Goal: Book appointment/travel/reservation: Book appointment/travel/reservation

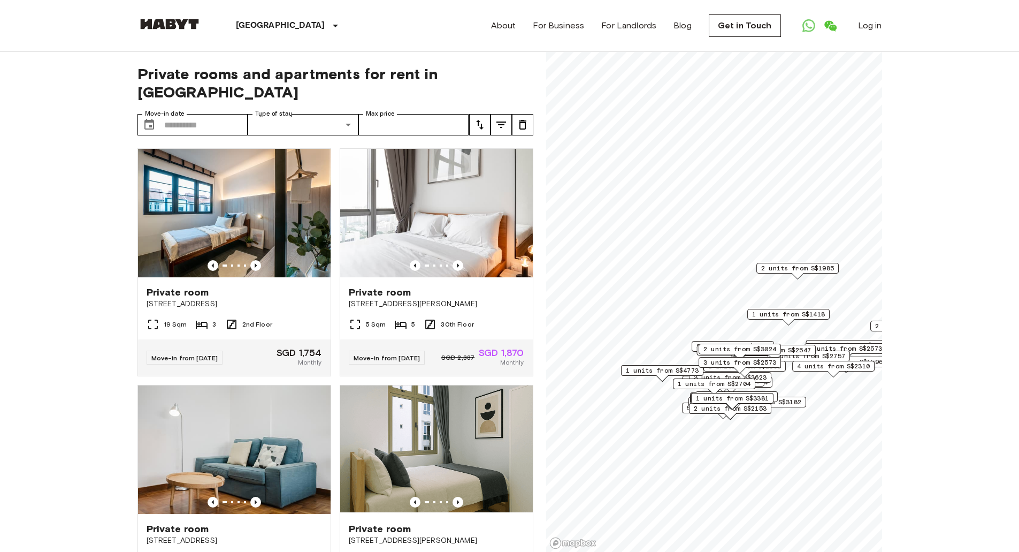
click at [624, 366] on div "1 units from S$4773" at bounding box center [662, 370] width 82 height 11
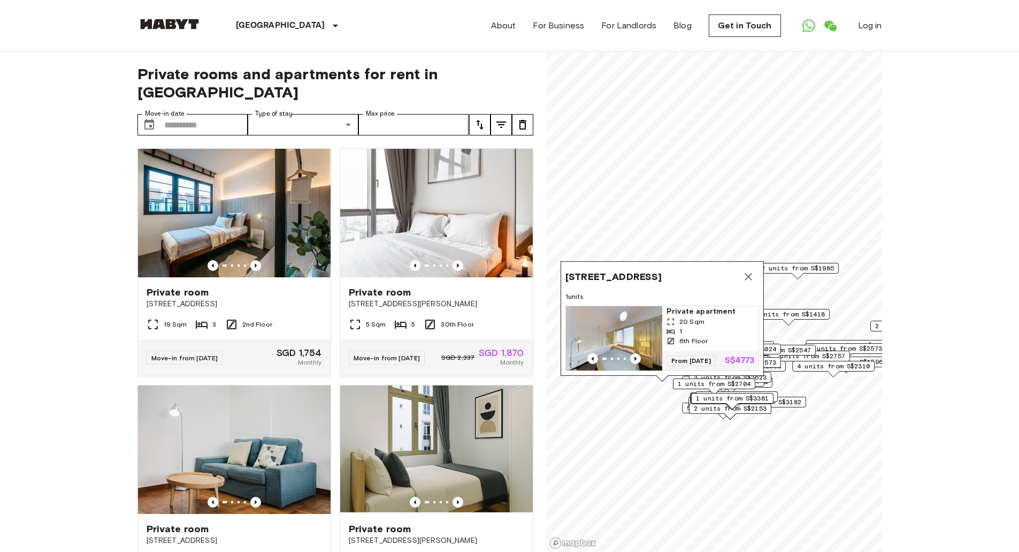
click at [753, 270] on icon "Map marker" at bounding box center [748, 276] width 13 height 13
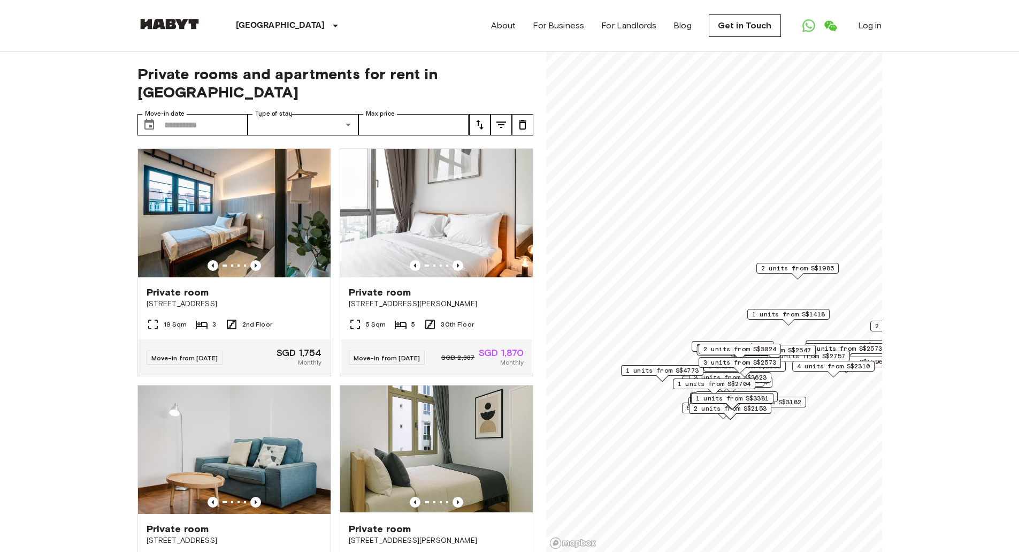
click at [689, 381] on span "1 units from S$2704" at bounding box center [714, 384] width 73 height 10
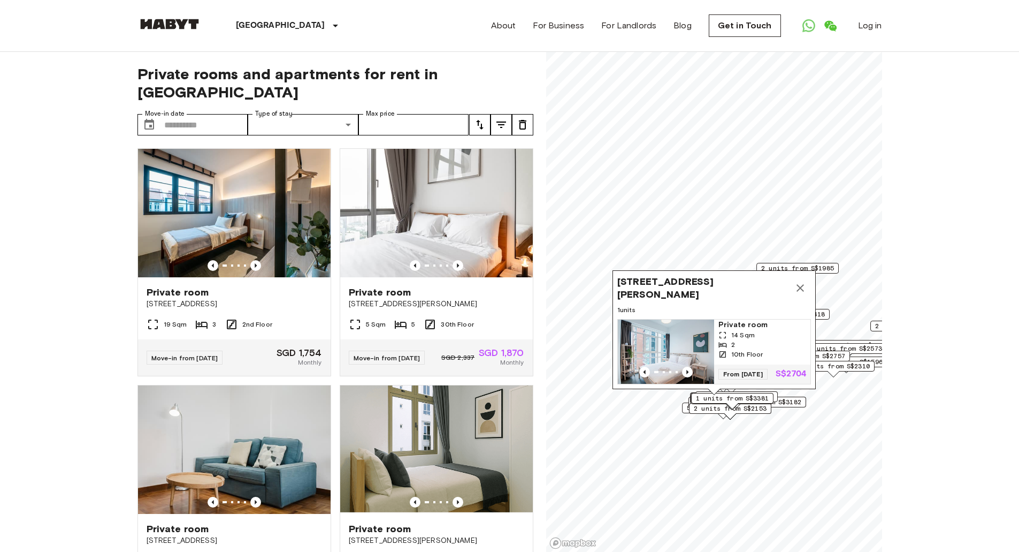
click at [799, 281] on icon "Map marker" at bounding box center [800, 287] width 13 height 13
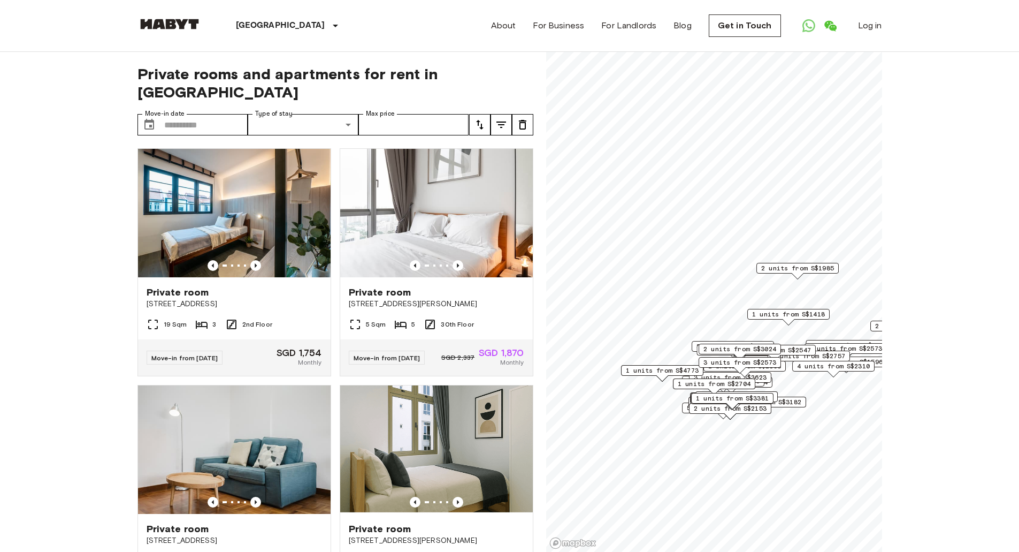
click at [719, 405] on div "1 units from S$3381" at bounding box center [732, 401] width 82 height 17
click at [721, 408] on div "1 units from S$3381" at bounding box center [732, 401] width 82 height 17
click at [724, 408] on div "1 units from S$3381" at bounding box center [732, 401] width 82 height 17
click at [727, 413] on div "Map marker" at bounding box center [730, 416] width 12 height 6
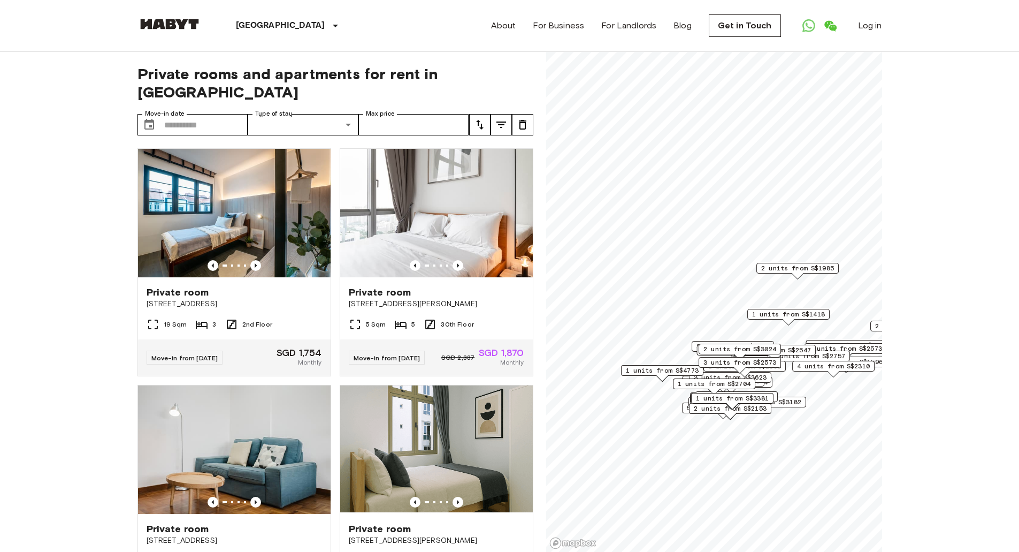
click at [687, 407] on span "5 units from S$1680" at bounding box center [723, 408] width 73 height 10
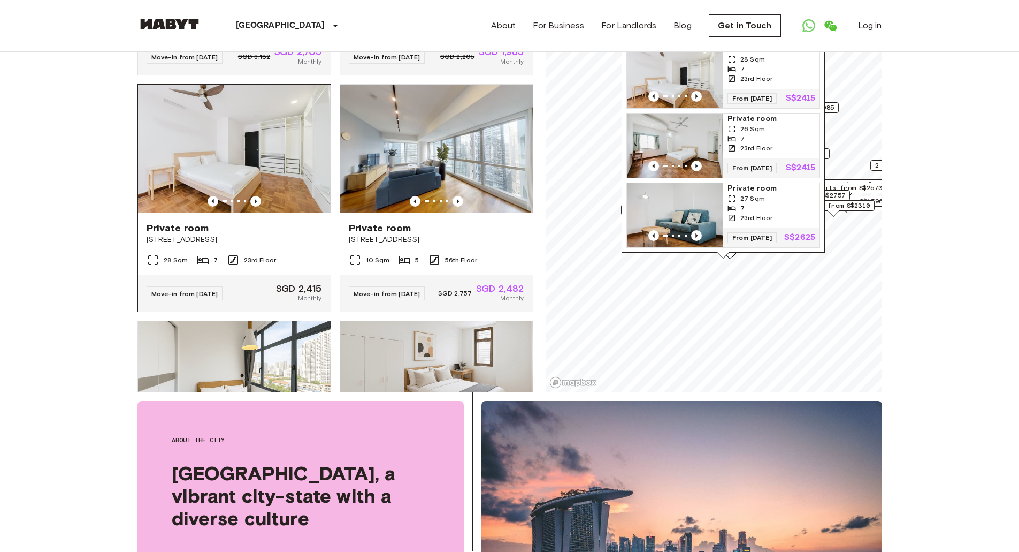
scroll to position [642, 0]
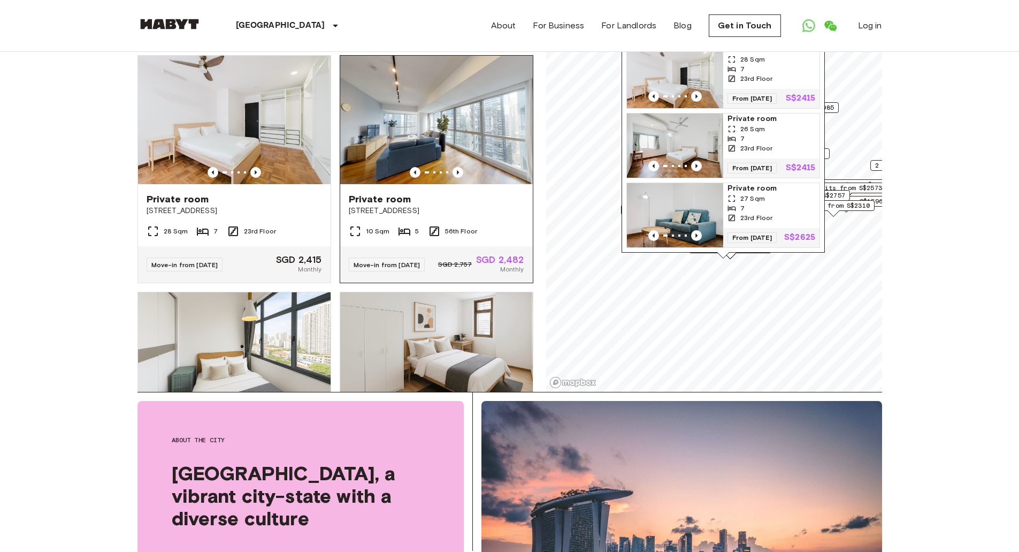
click at [416, 99] on img at bounding box center [436, 120] width 193 height 128
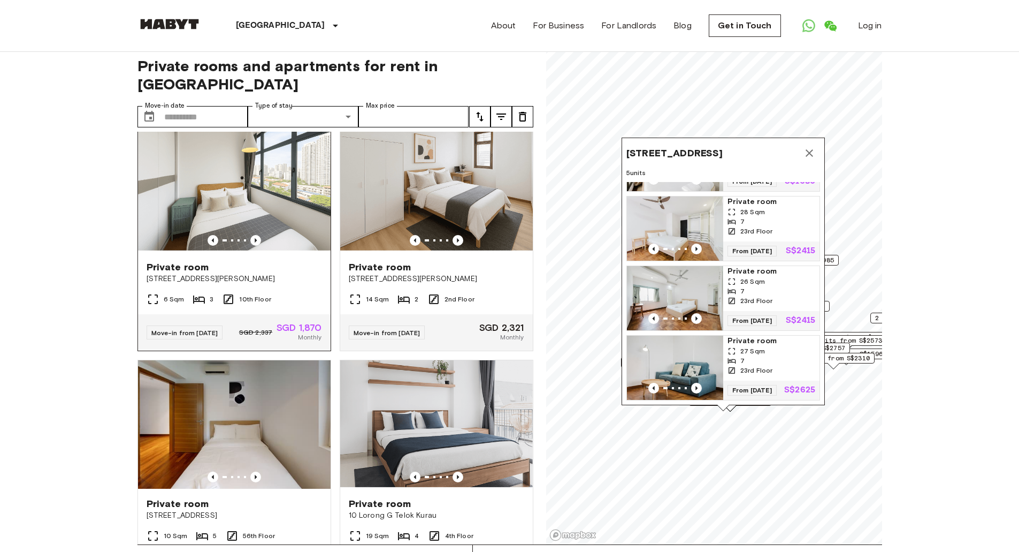
scroll to position [0, 0]
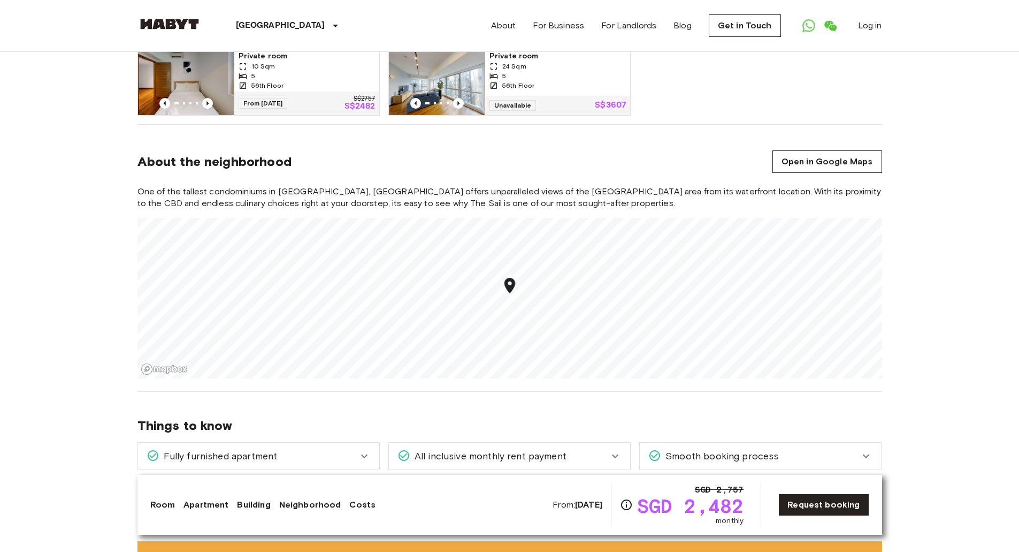
scroll to position [588, 0]
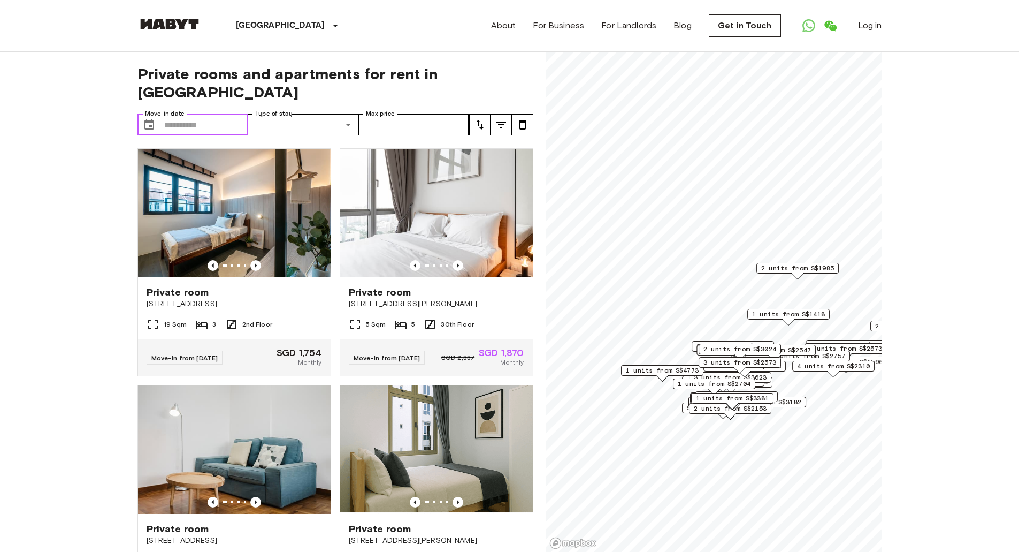
click at [223, 114] on input "Move-in date" at bounding box center [206, 124] width 84 height 21
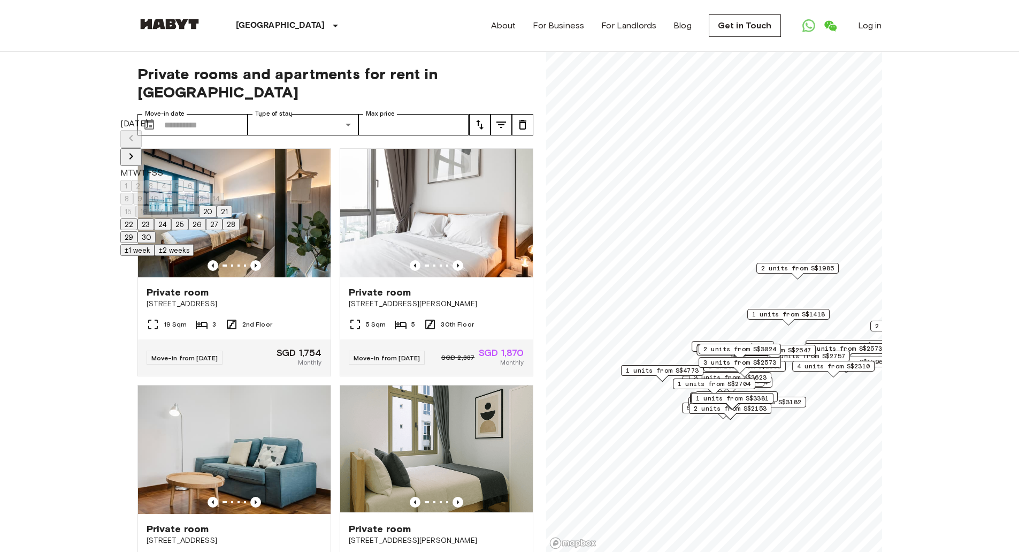
click at [137, 150] on icon "Next month" at bounding box center [131, 156] width 13 height 13
click at [219, 196] on button "12" at bounding box center [211, 199] width 16 height 12
type input "**********"
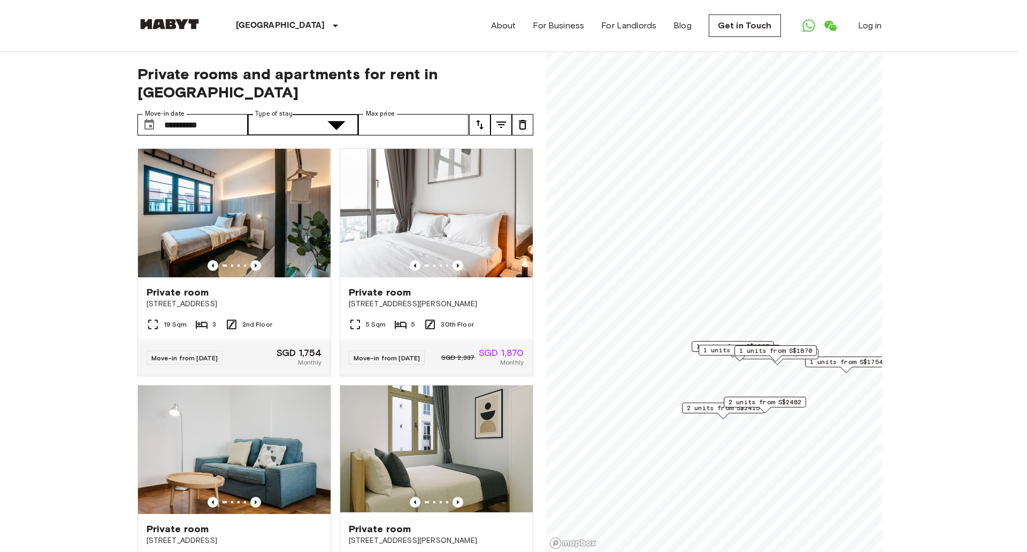
type input "**********"
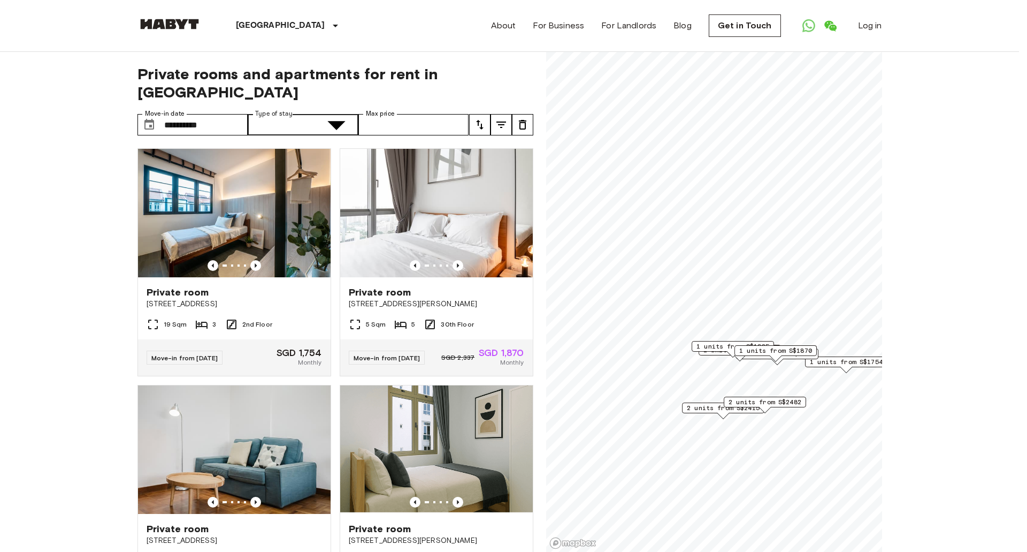
type input "******"
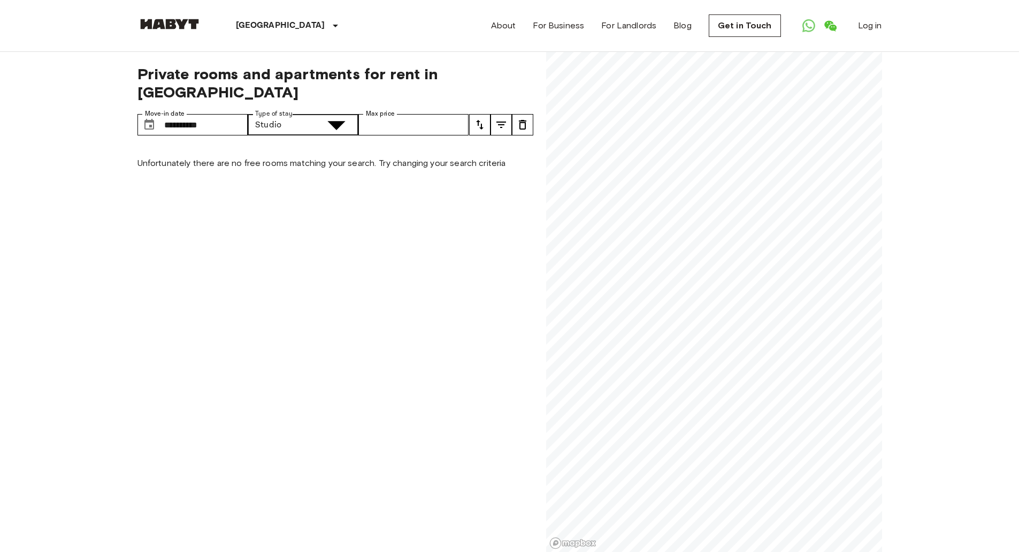
click at [224, 114] on input "**********" at bounding box center [206, 124] width 84 height 21
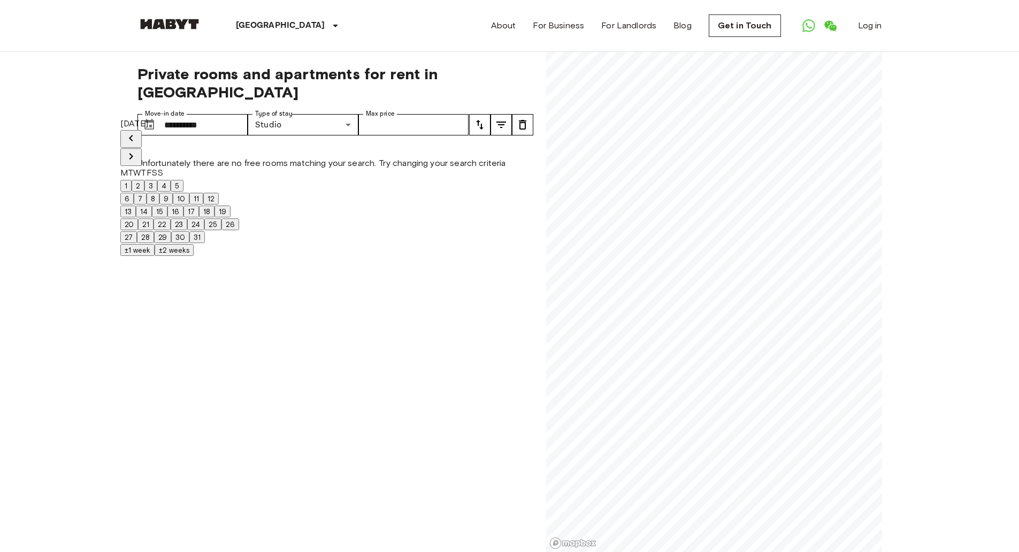
click at [239, 230] on button "26" at bounding box center [230, 224] width 18 height 12
type input "**********"
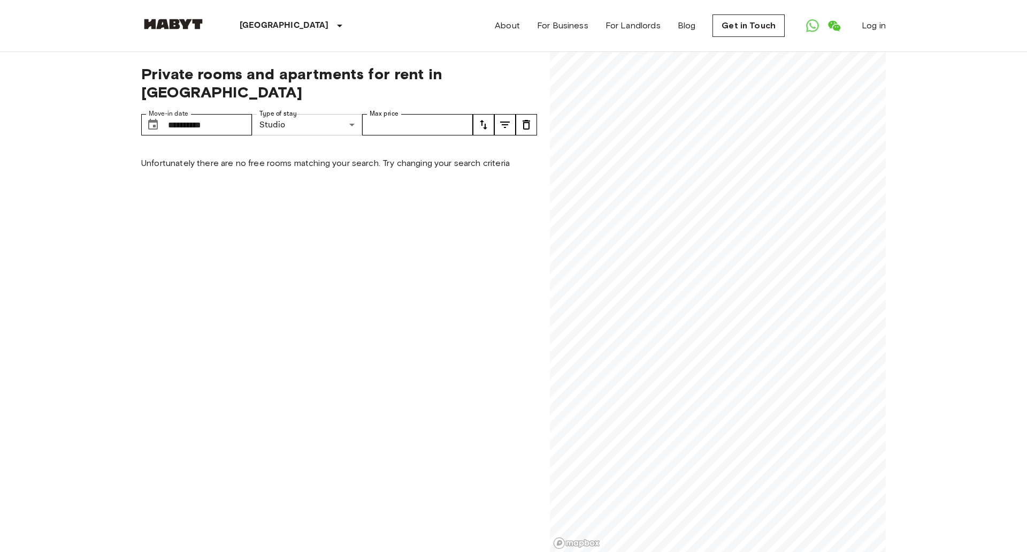
type input "**********"
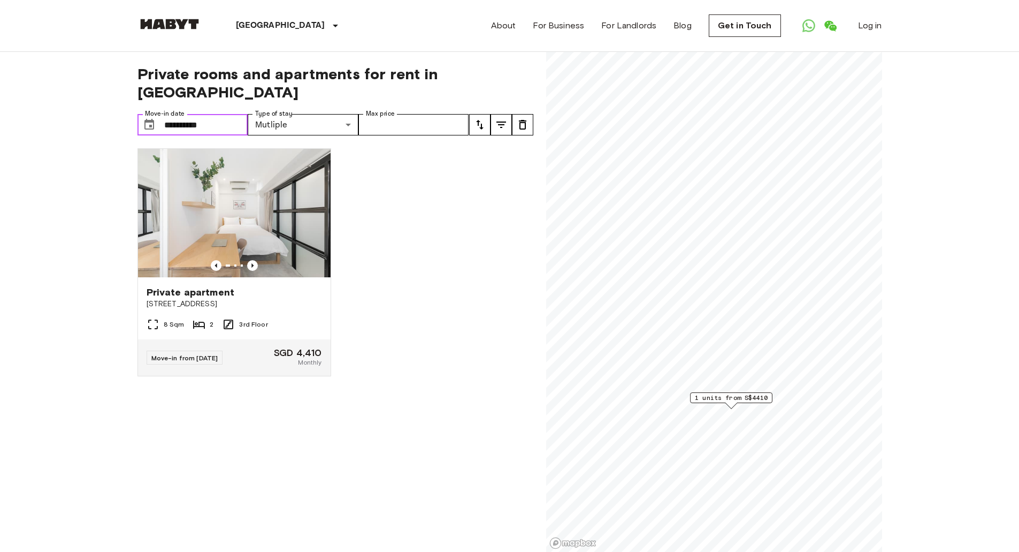
click at [145, 119] on icon "Choose date, selected date is 26 Oct 2025" at bounding box center [149, 124] width 10 height 11
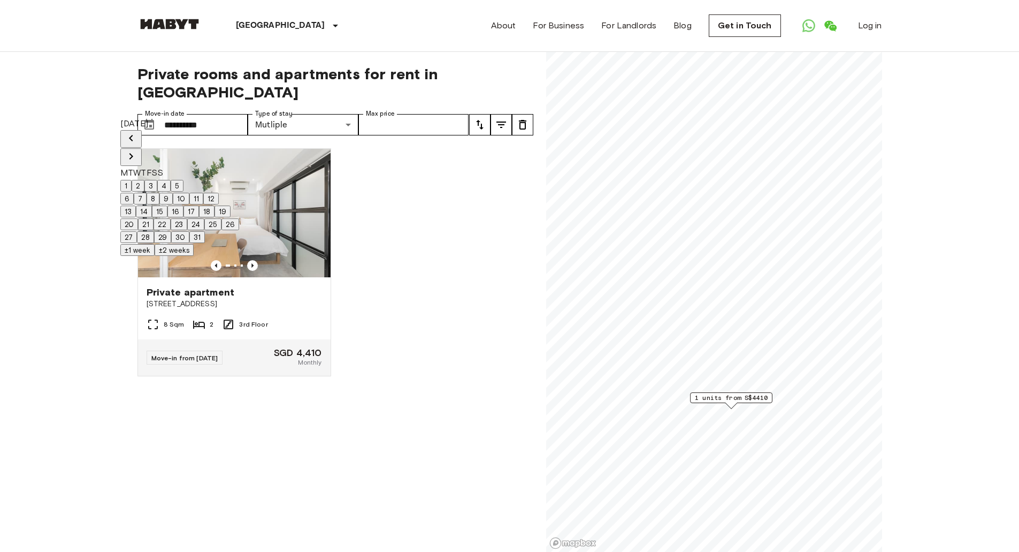
click at [142, 148] on button "Next month" at bounding box center [130, 157] width 21 height 18
click at [144, 180] on button "2" at bounding box center [138, 186] width 13 height 12
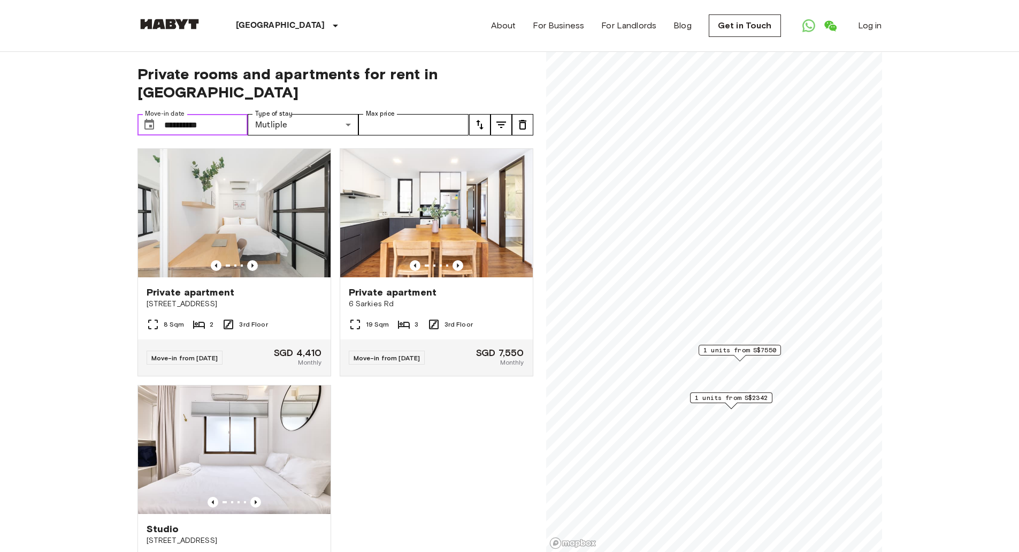
click at [223, 114] on input "**********" at bounding box center [206, 124] width 84 height 21
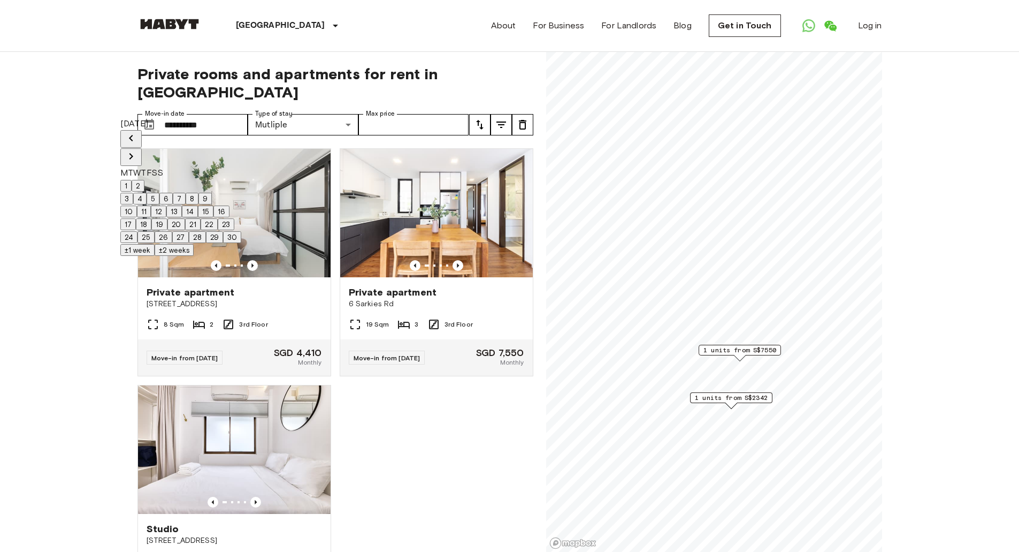
click at [137, 150] on icon "Next month" at bounding box center [131, 156] width 13 height 13
click at [137, 132] on icon "Previous month" at bounding box center [131, 138] width 13 height 13
click at [229, 211] on button "16" at bounding box center [221, 211] width 16 height 12
type input "**********"
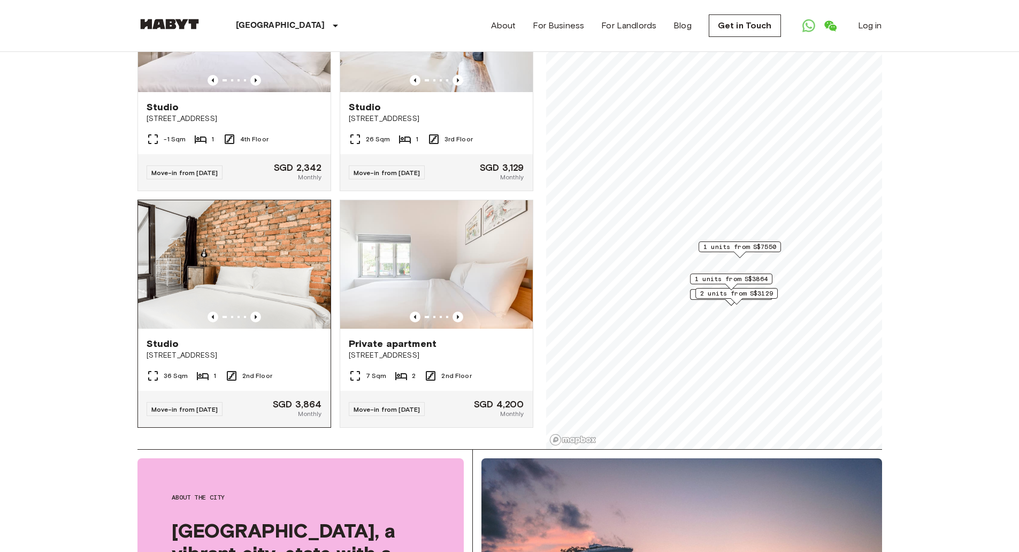
scroll to position [107, 0]
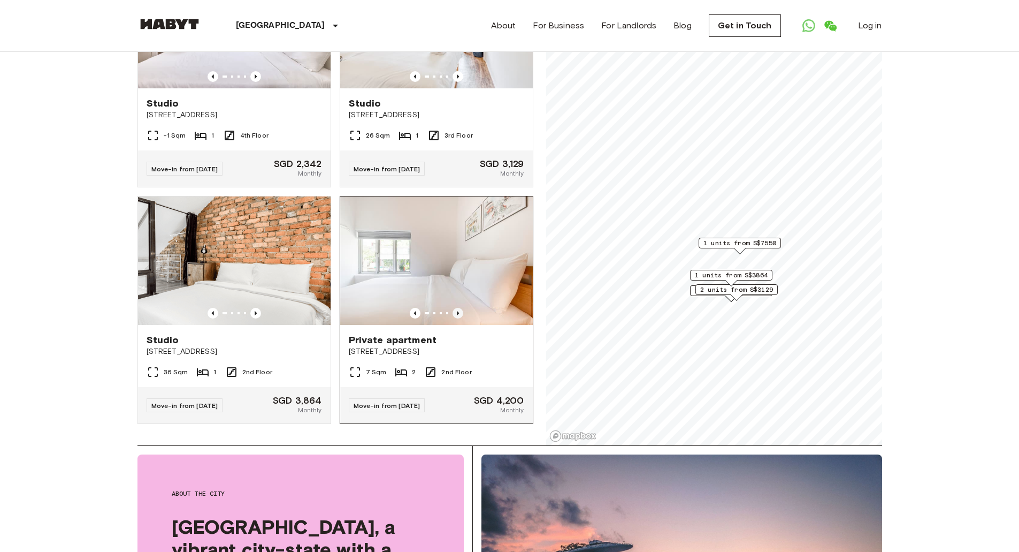
click at [454, 308] on icon "Previous image" at bounding box center [458, 313] width 11 height 11
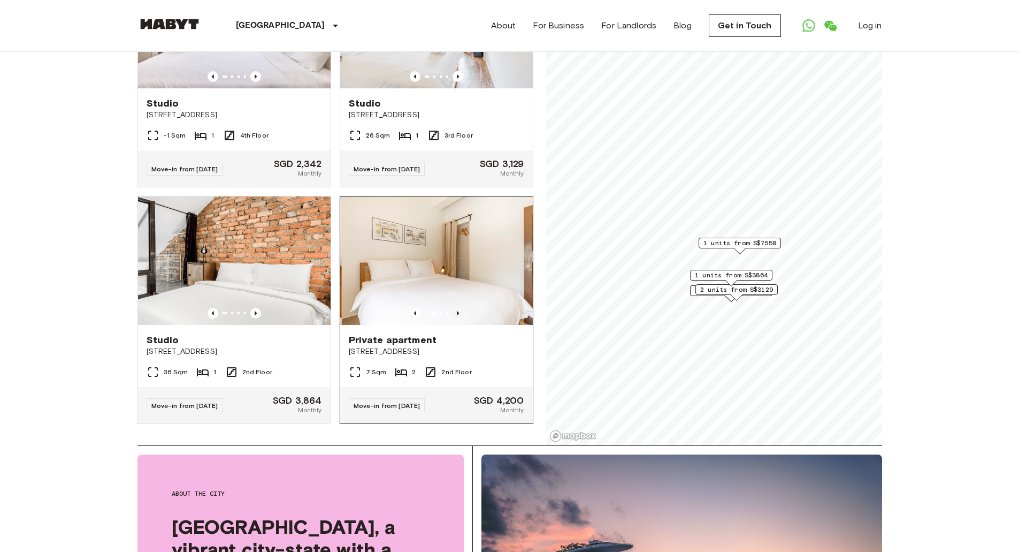
click at [454, 308] on icon "Previous image" at bounding box center [458, 313] width 11 height 11
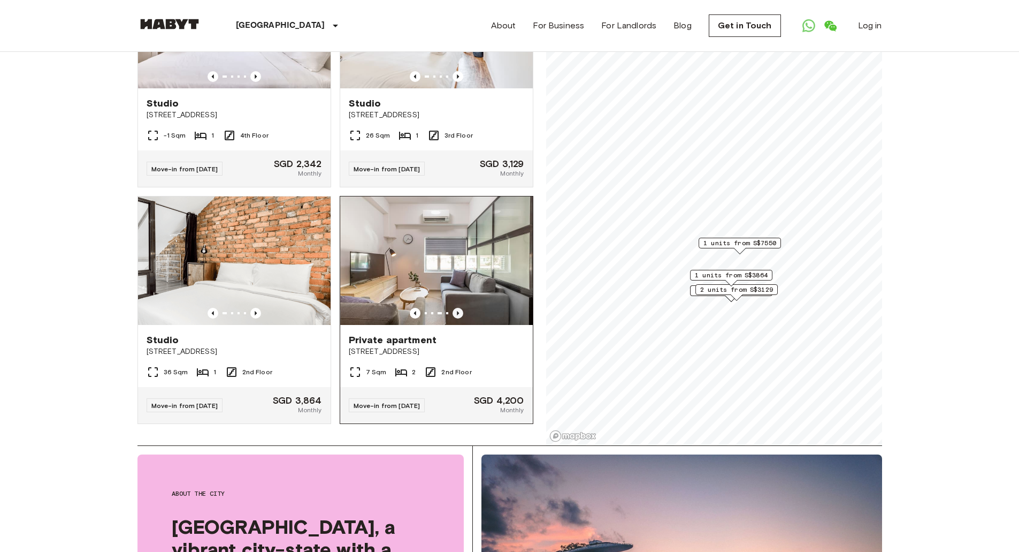
click at [454, 308] on icon "Previous image" at bounding box center [458, 313] width 11 height 11
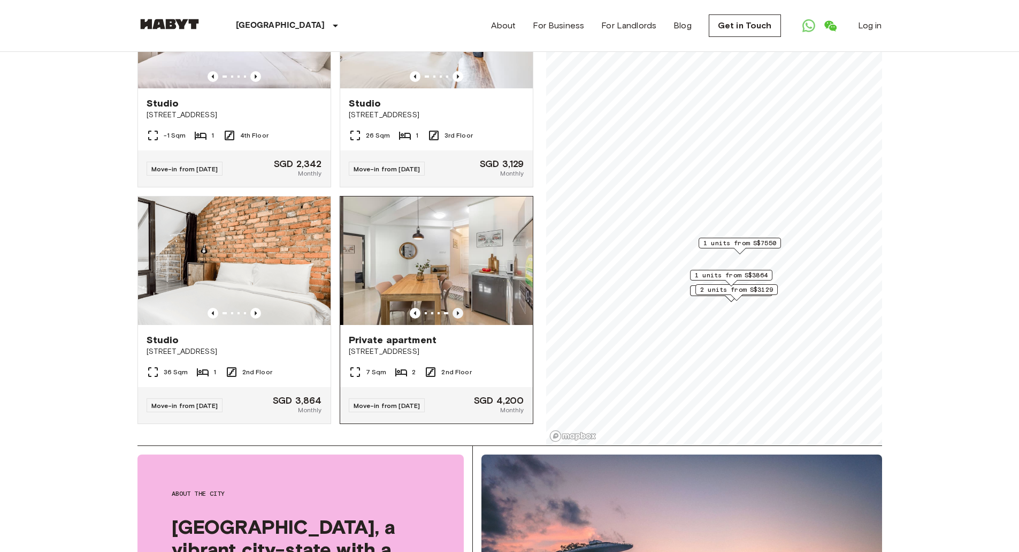
click at [454, 308] on icon "Previous image" at bounding box center [458, 313] width 11 height 11
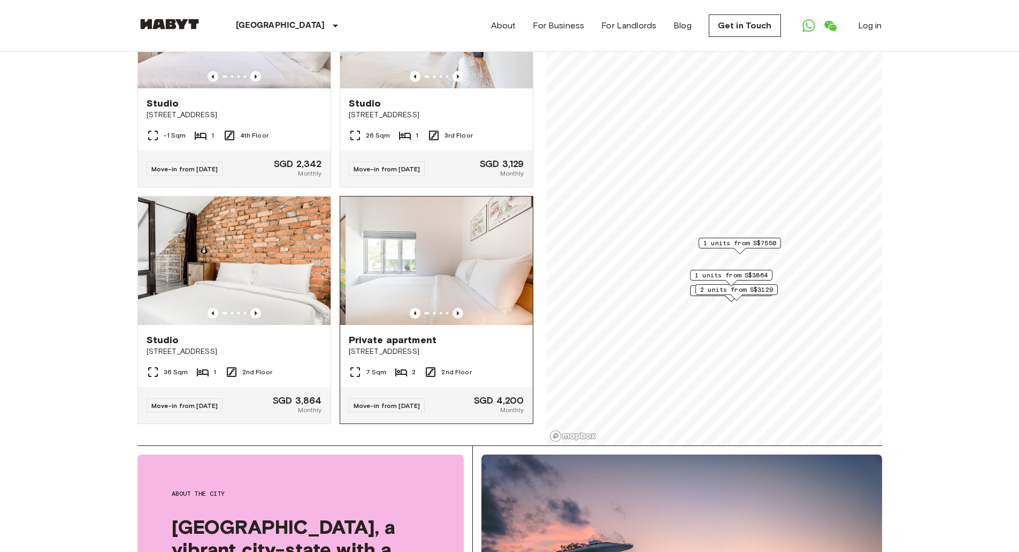
click at [454, 308] on icon "Previous image" at bounding box center [458, 313] width 11 height 11
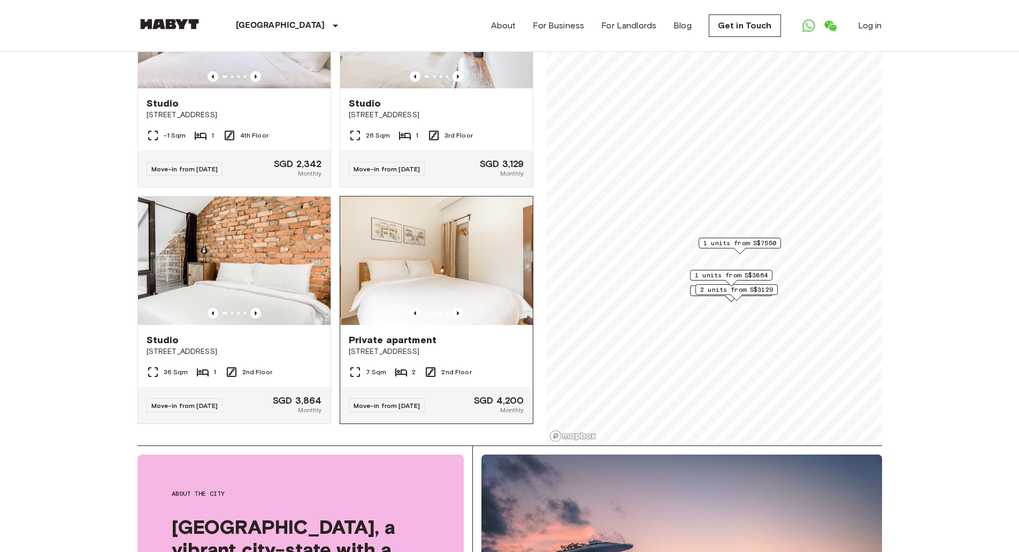
click at [455, 257] on img at bounding box center [437, 260] width 193 height 128
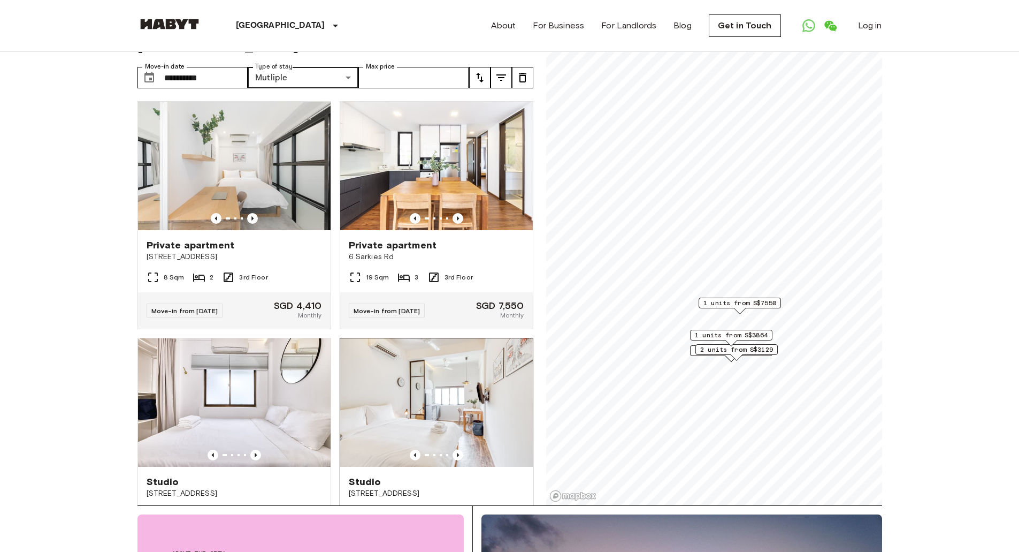
scroll to position [0, 0]
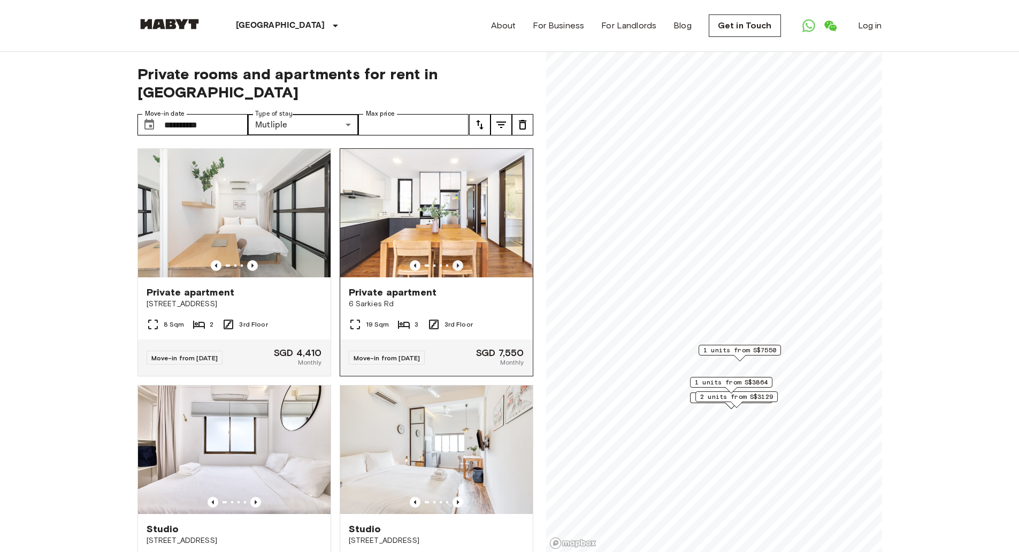
click at [453, 260] on icon "Previous image" at bounding box center [458, 265] width 11 height 11
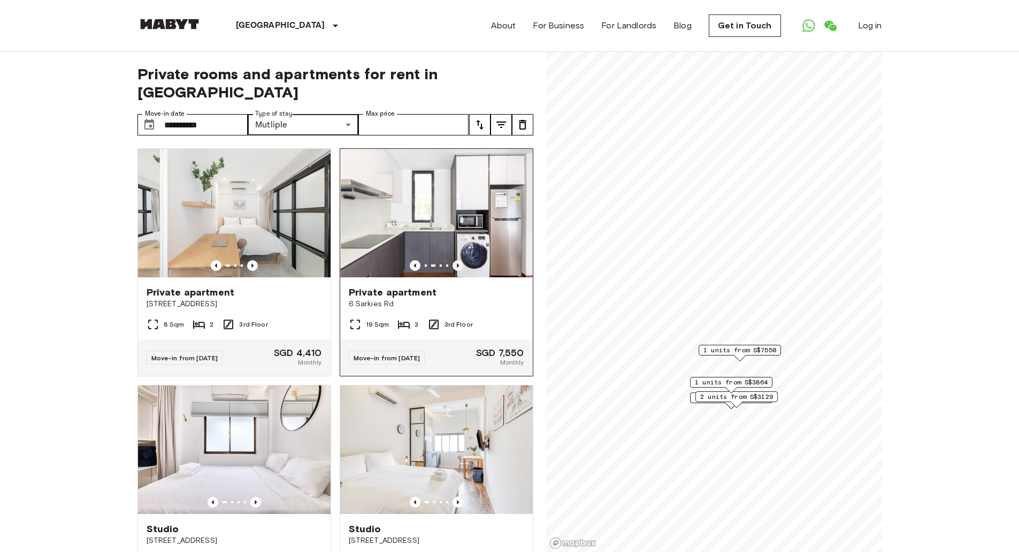
click at [453, 260] on icon "Previous image" at bounding box center [458, 265] width 11 height 11
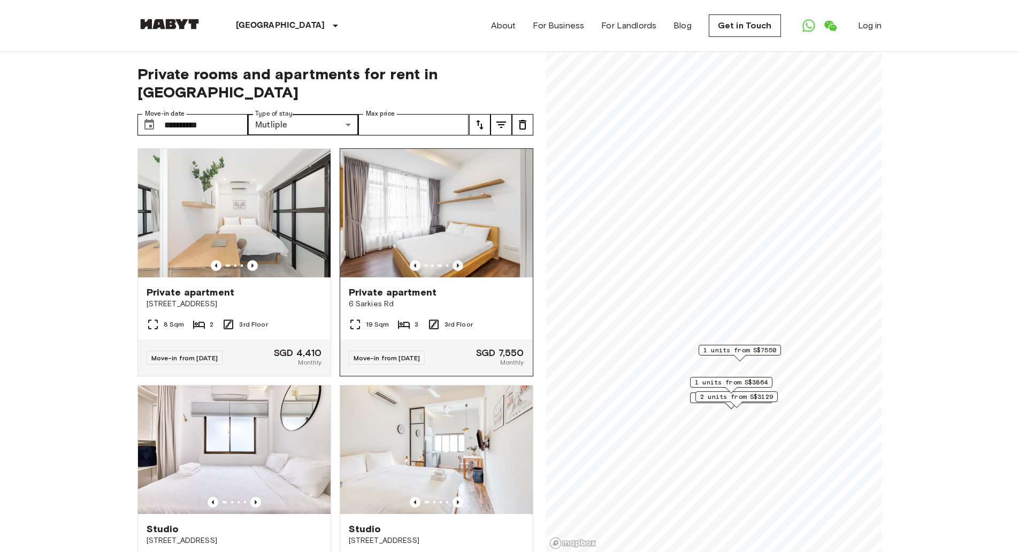
click at [453, 260] on icon "Previous image" at bounding box center [458, 265] width 11 height 11
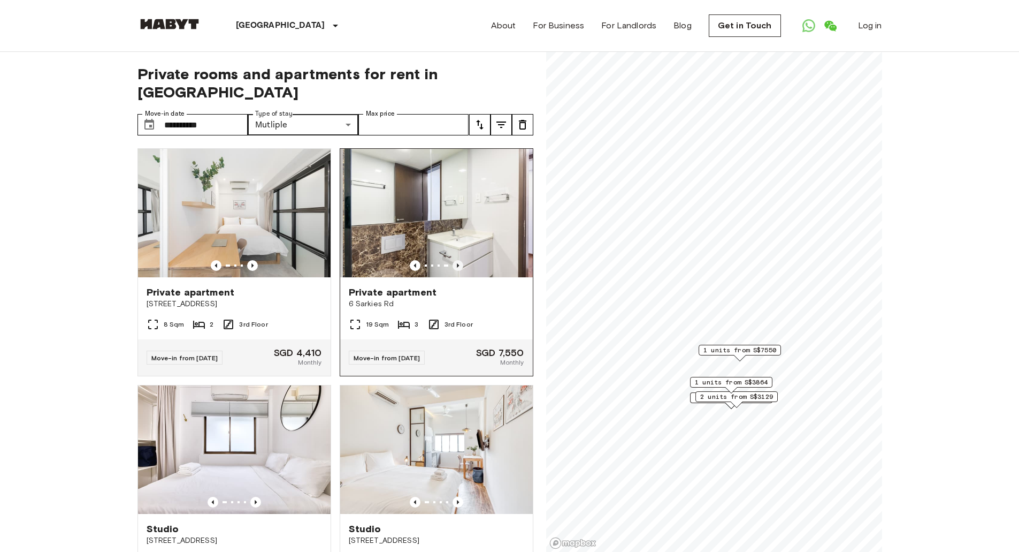
click at [453, 260] on icon "Previous image" at bounding box center [458, 265] width 11 height 11
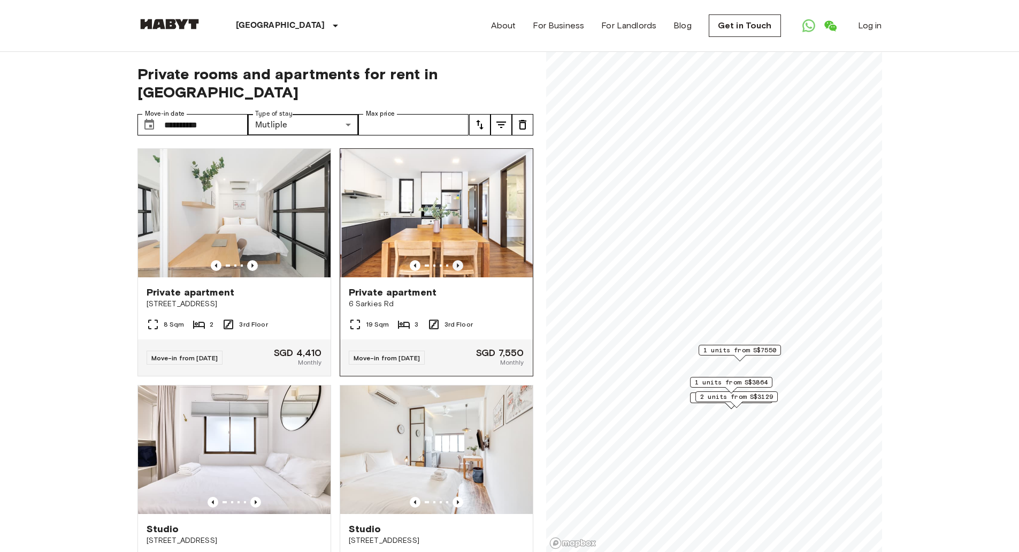
click at [453, 260] on icon "Previous image" at bounding box center [458, 265] width 11 height 11
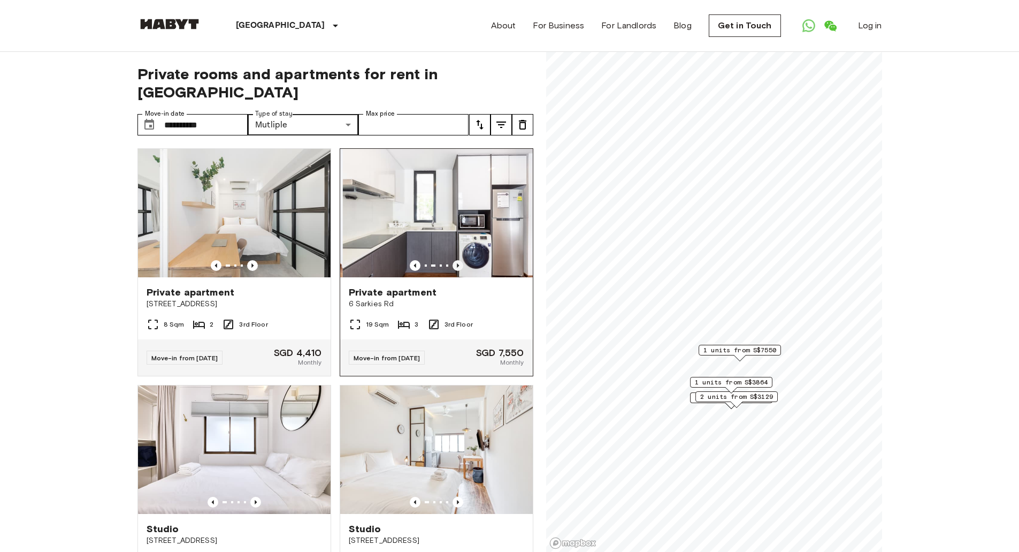
click at [453, 260] on icon "Previous image" at bounding box center [458, 265] width 11 height 11
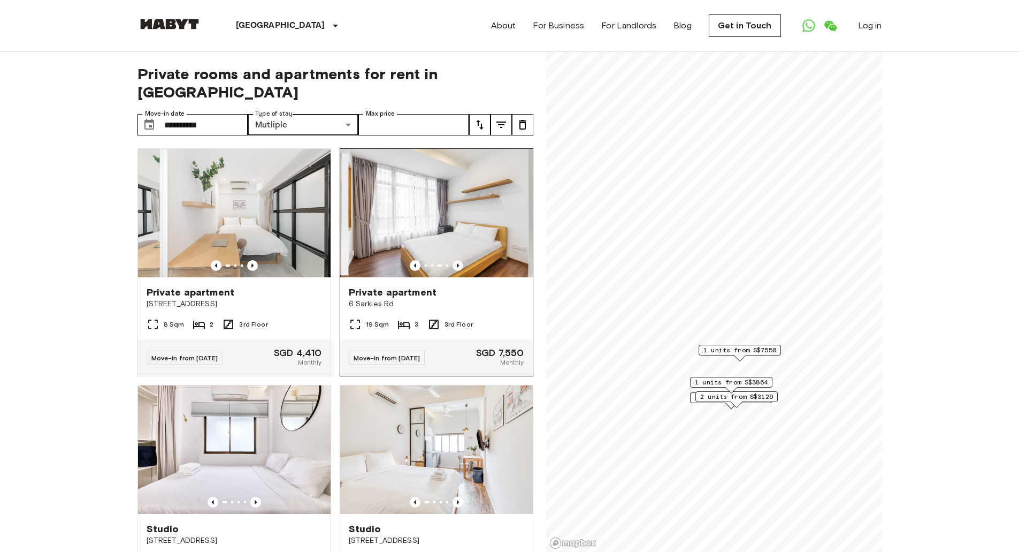
click at [453, 260] on icon "Previous image" at bounding box center [458, 265] width 11 height 11
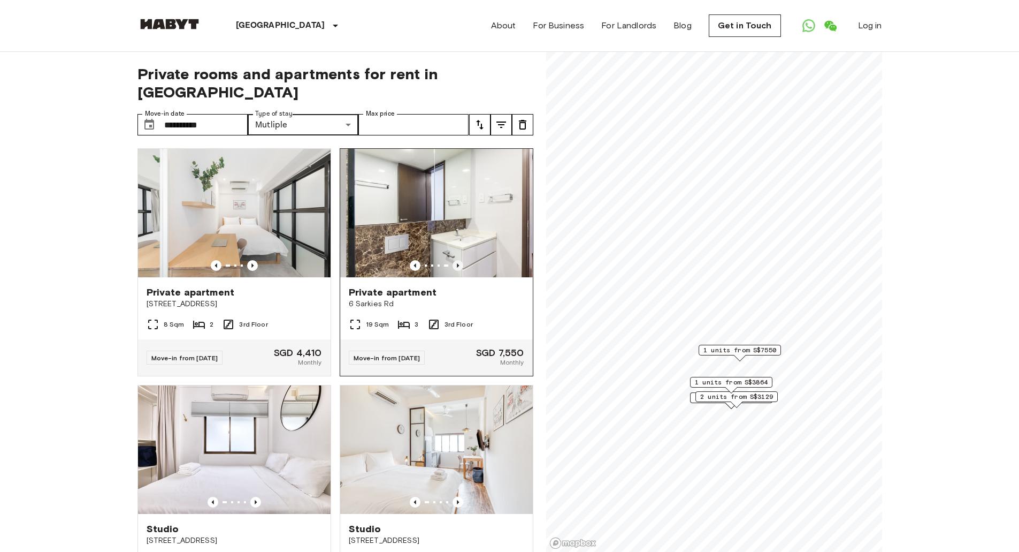
click at [453, 260] on icon "Previous image" at bounding box center [458, 265] width 11 height 11
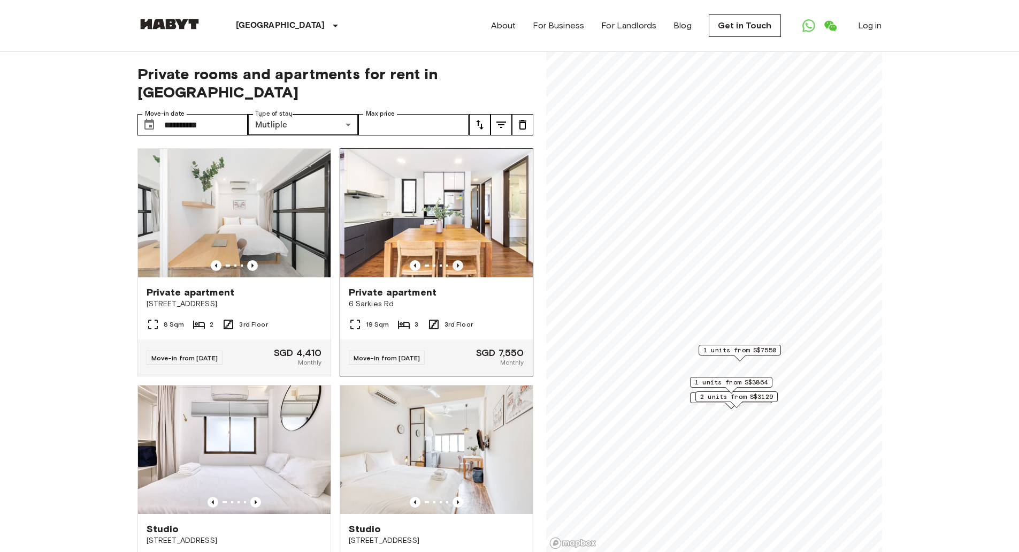
click at [453, 260] on icon "Previous image" at bounding box center [458, 265] width 11 height 11
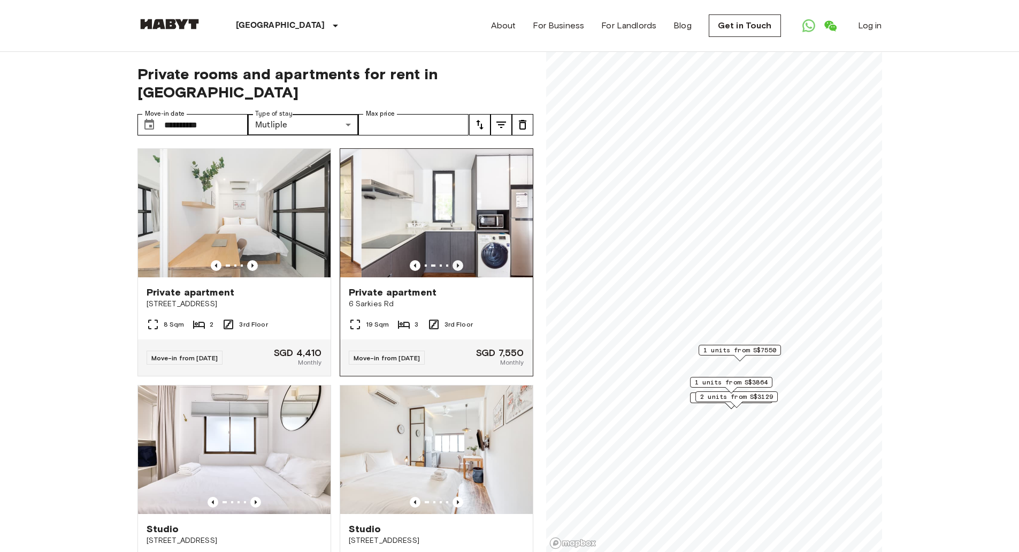
click at [453, 260] on icon "Previous image" at bounding box center [458, 265] width 11 height 11
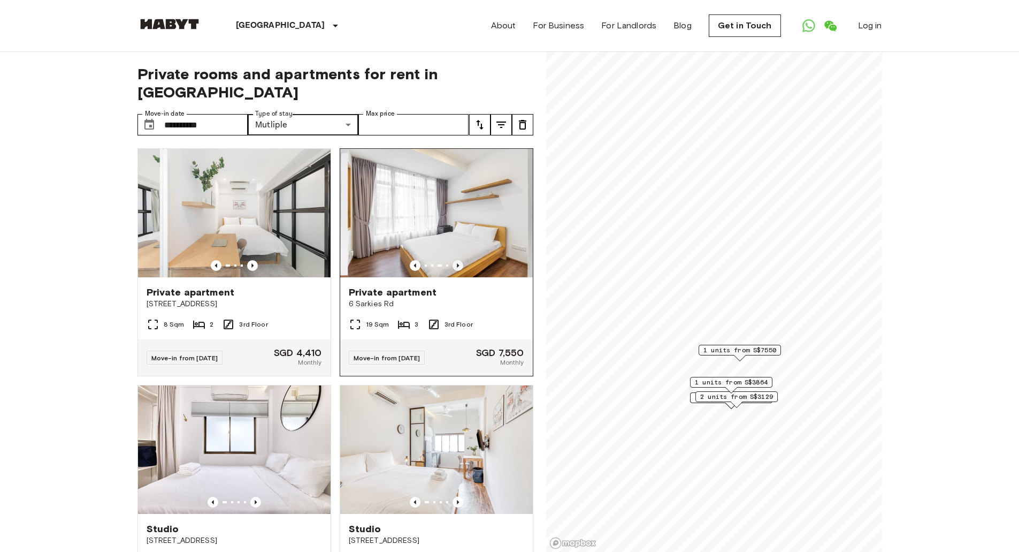
click at [453, 260] on icon "Previous image" at bounding box center [458, 265] width 11 height 11
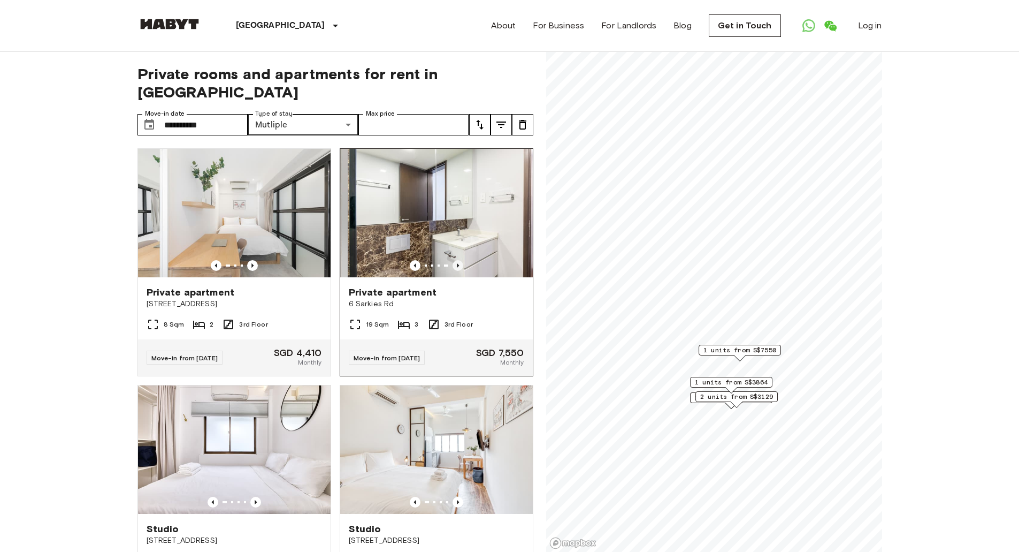
click at [453, 260] on icon "Previous image" at bounding box center [458, 265] width 11 height 11
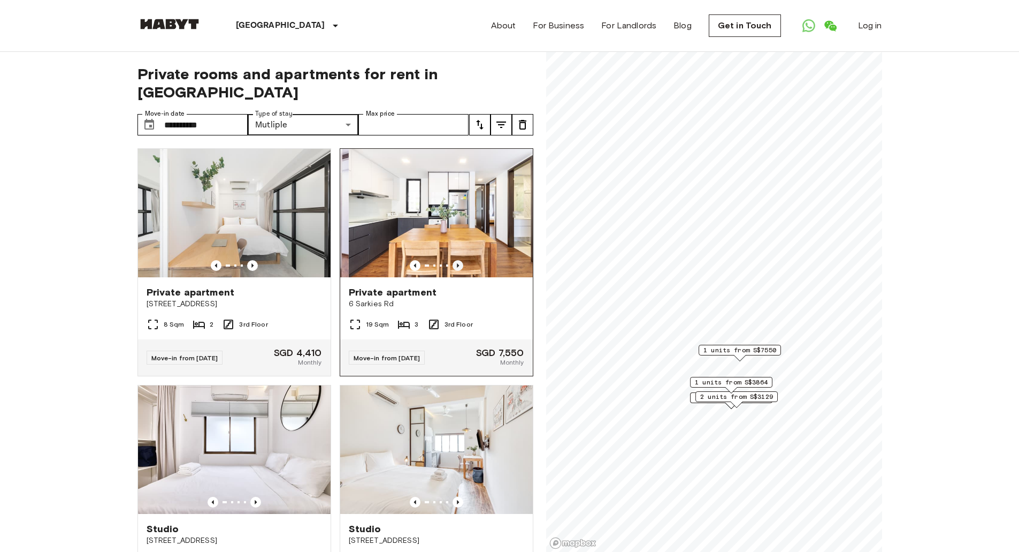
click at [453, 260] on icon "Previous image" at bounding box center [458, 265] width 11 height 11
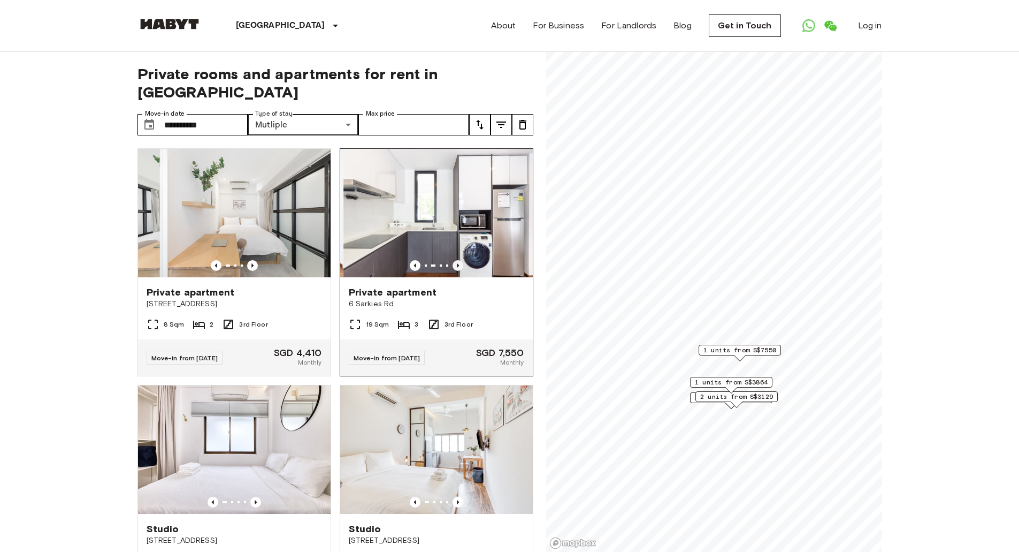
click at [453, 260] on icon "Previous image" at bounding box center [458, 265] width 11 height 11
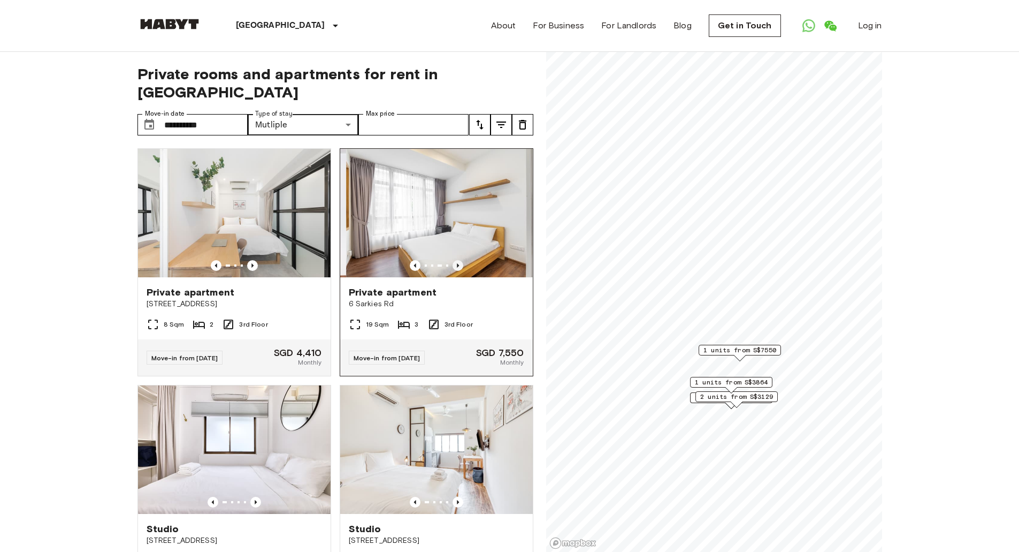
click at [453, 260] on icon "Previous image" at bounding box center [458, 265] width 11 height 11
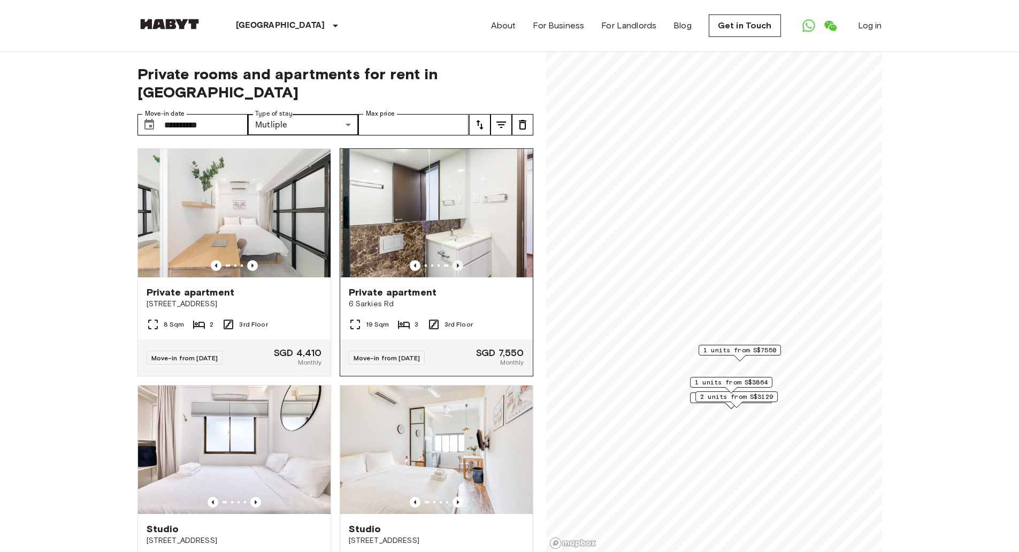
click at [453, 260] on icon "Previous image" at bounding box center [458, 265] width 11 height 11
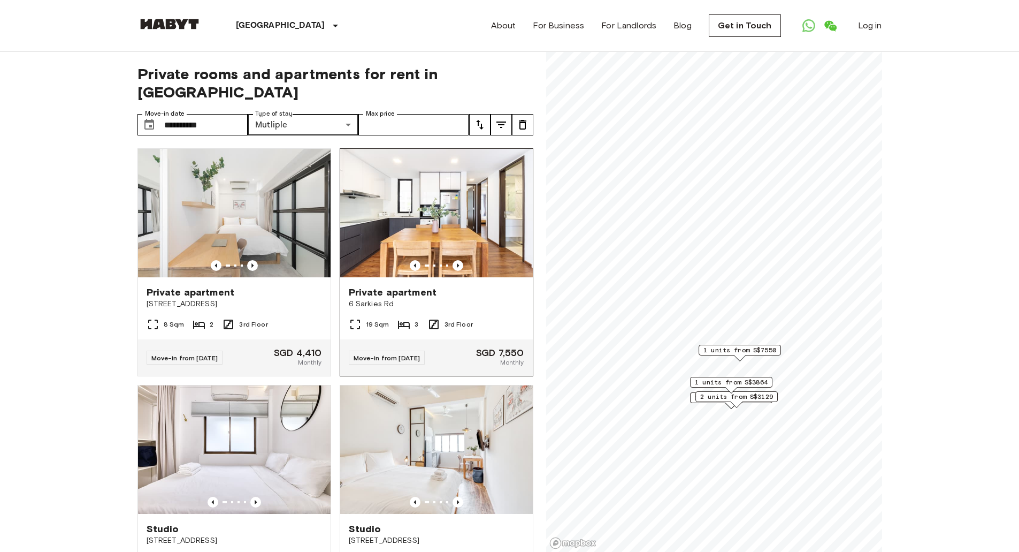
click at [471, 207] on img at bounding box center [436, 213] width 193 height 128
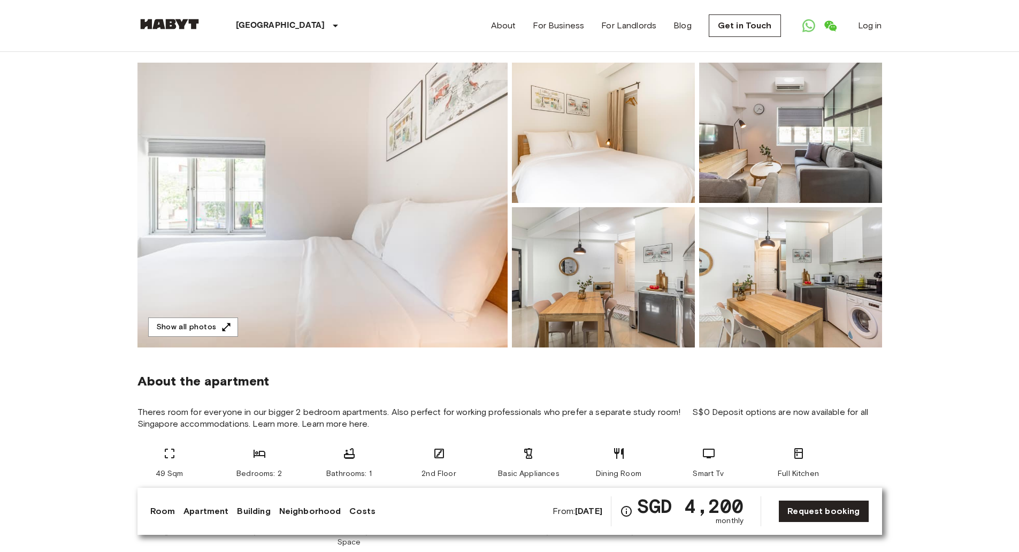
scroll to position [53, 0]
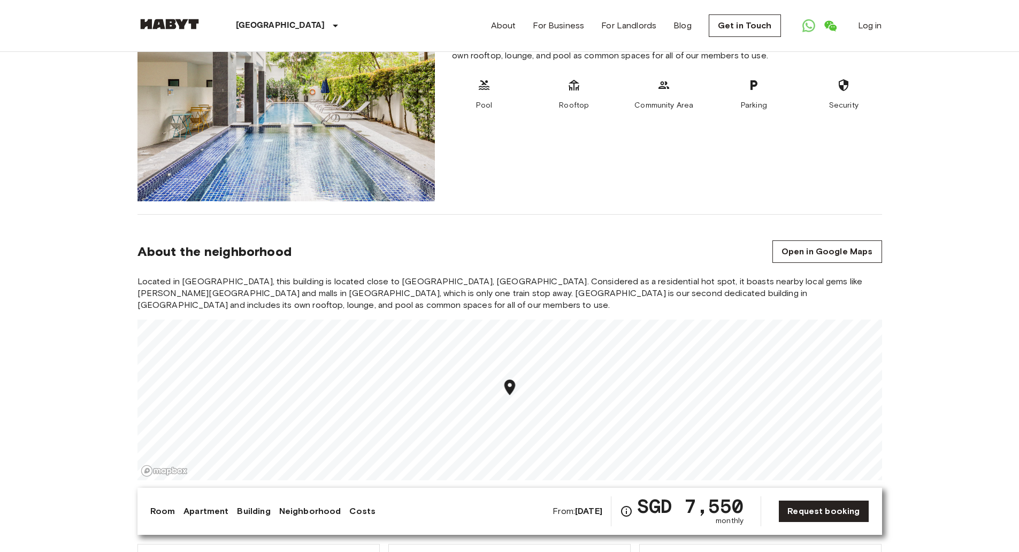
scroll to position [642, 0]
